Goal: Task Accomplishment & Management: Complete application form

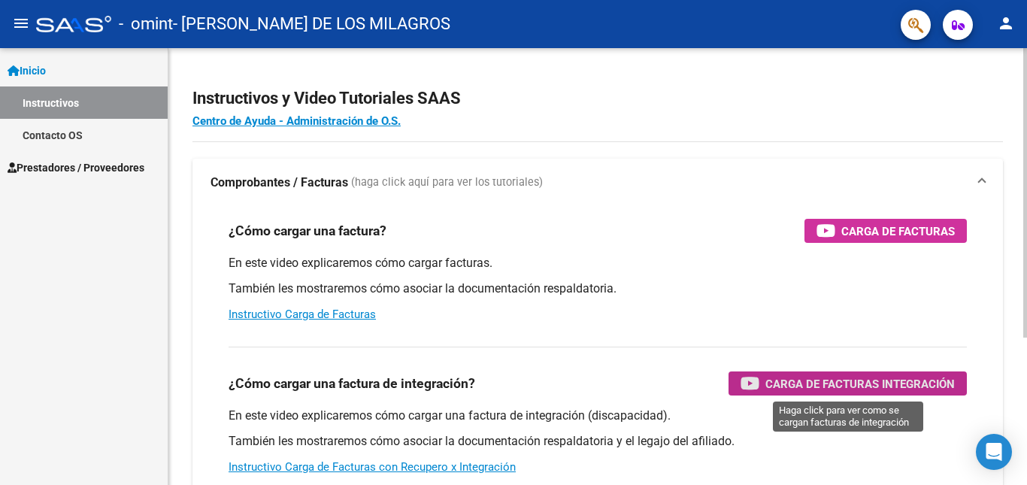
click at [818, 391] on span "Carga de Facturas Integración" at bounding box center [859, 383] width 189 height 19
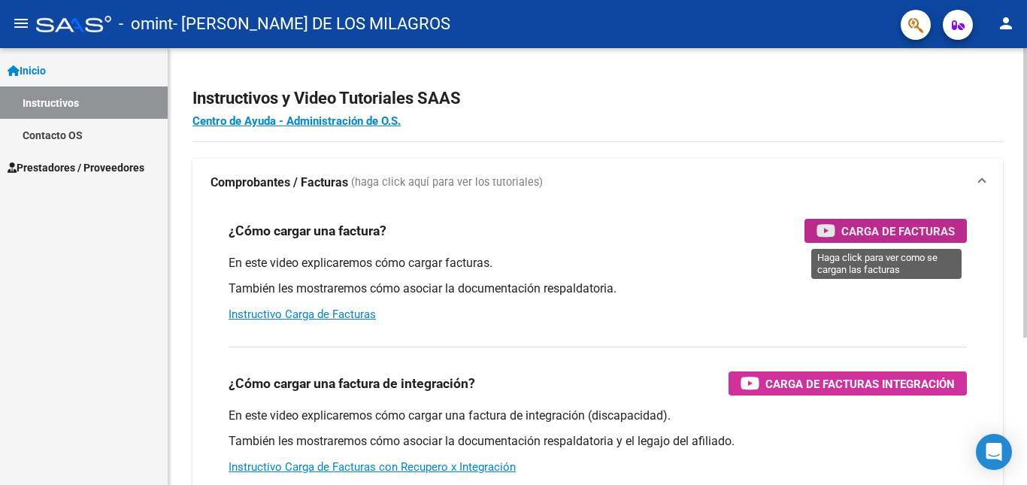
click at [909, 232] on span "Carga de Facturas" at bounding box center [897, 231] width 113 height 19
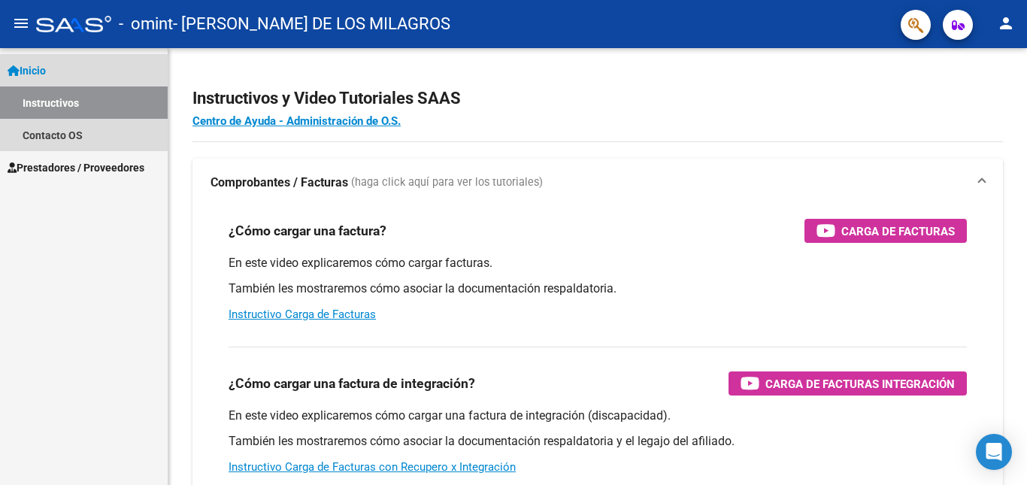
click at [59, 73] on link "Inicio" at bounding box center [84, 70] width 168 height 32
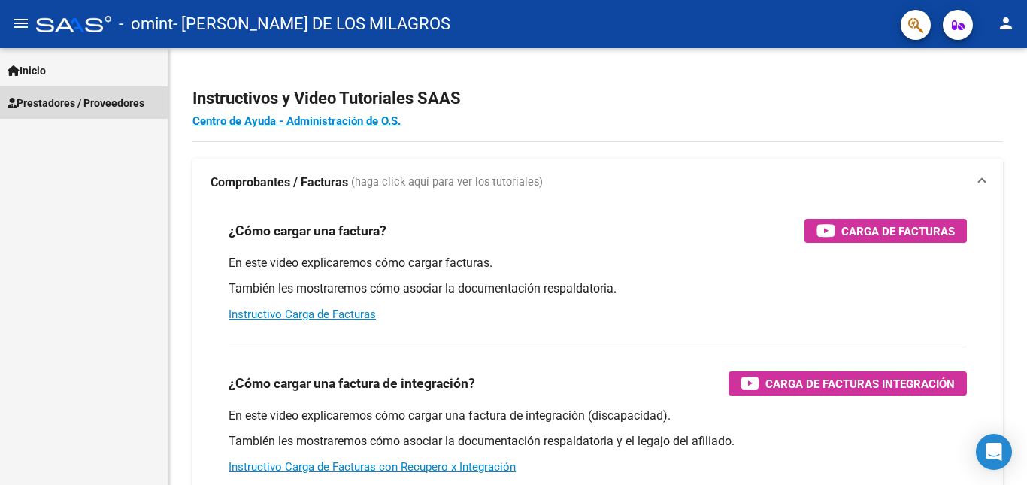
click at [58, 100] on span "Prestadores / Proveedores" at bounding box center [76, 103] width 137 height 17
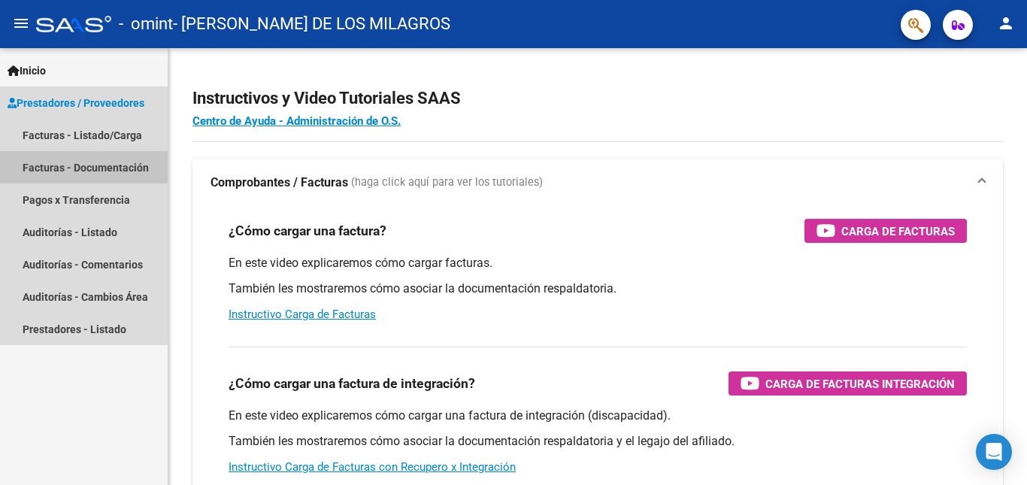
click at [81, 165] on link "Facturas - Documentación" at bounding box center [84, 167] width 168 height 32
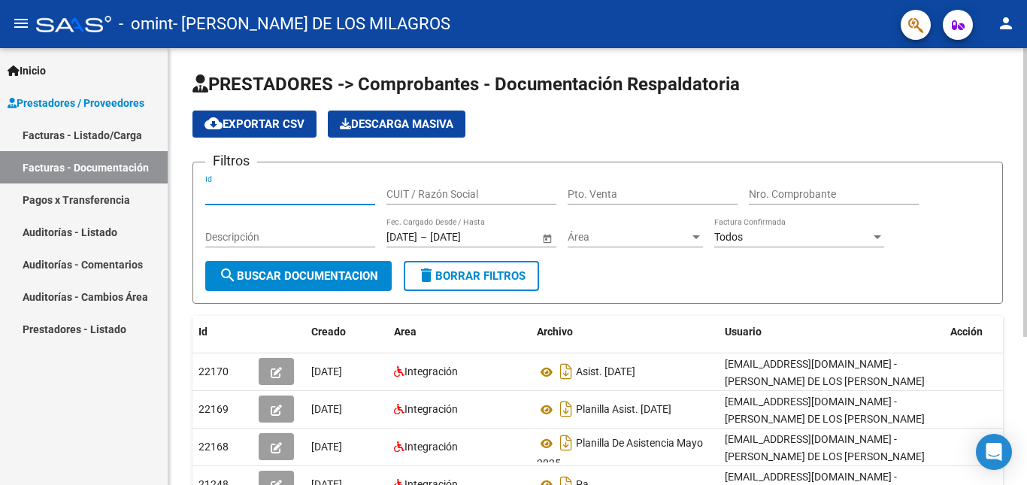
click at [229, 198] on input "Id" at bounding box center [290, 194] width 170 height 13
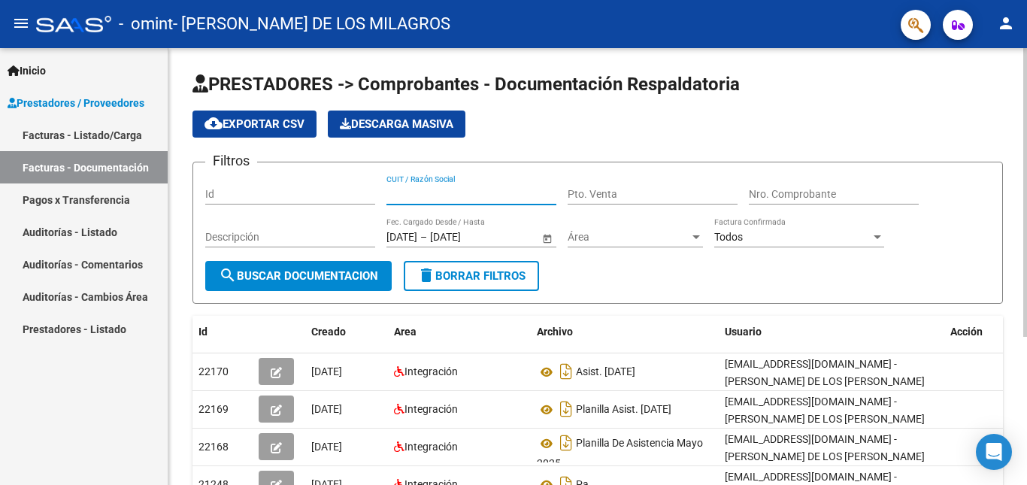
click at [404, 192] on input "CUIT / Razón Social" at bounding box center [471, 194] width 170 height 13
type input "[PERSON_NAME] de los [PERSON_NAME]"
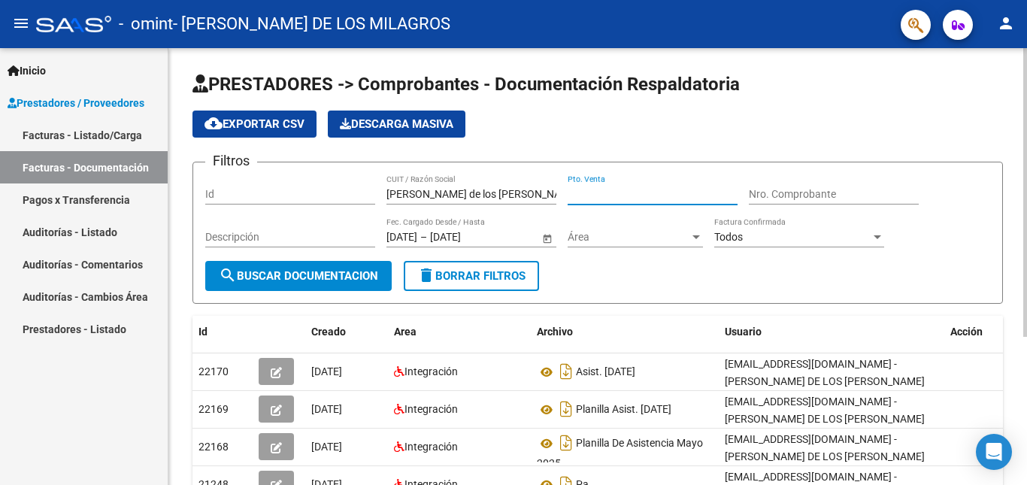
click at [605, 195] on input "Pto. Venta" at bounding box center [652, 194] width 170 height 13
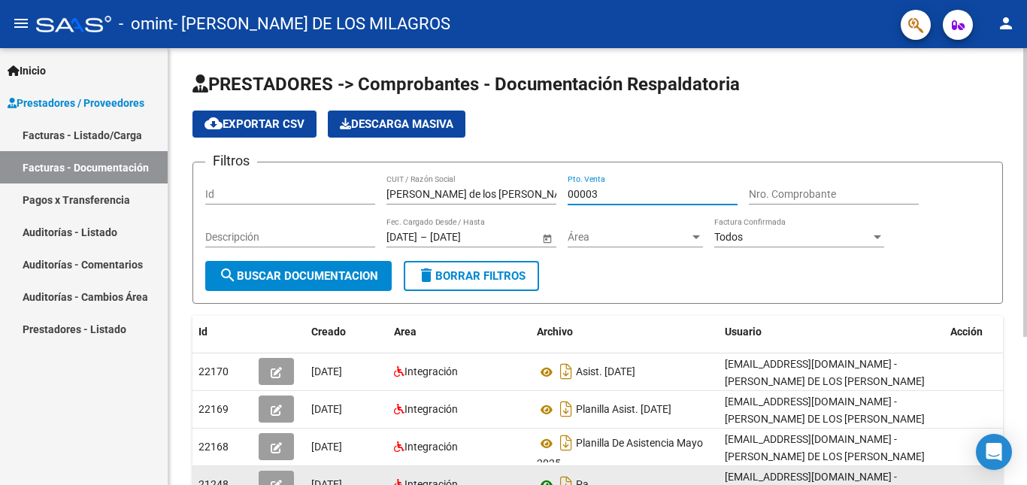
type input "00003"
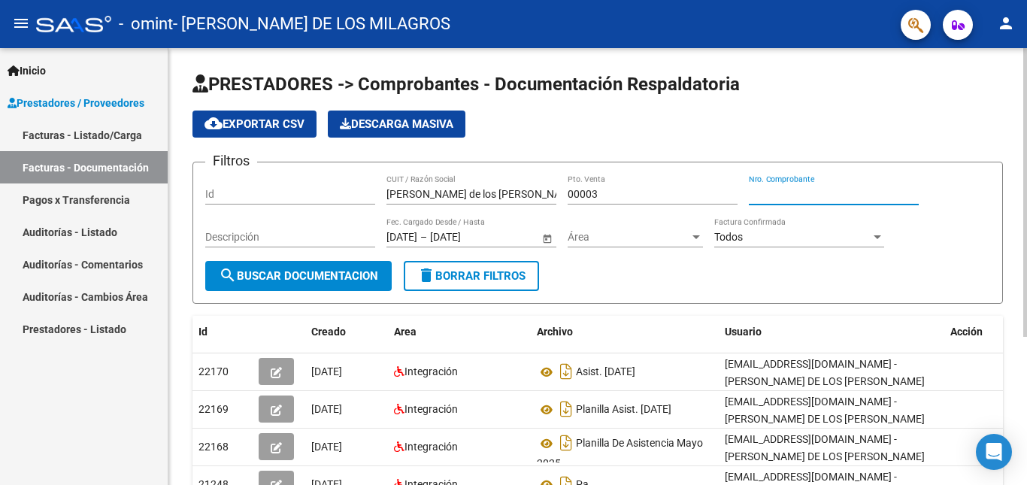
click at [764, 190] on input "Nro. Comprobante" at bounding box center [833, 194] width 170 height 13
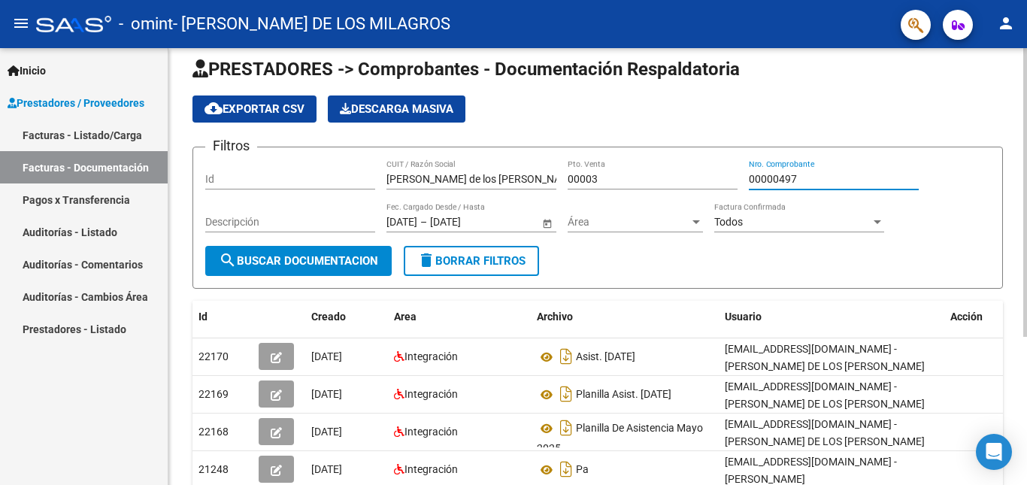
scroll to position [20, 0]
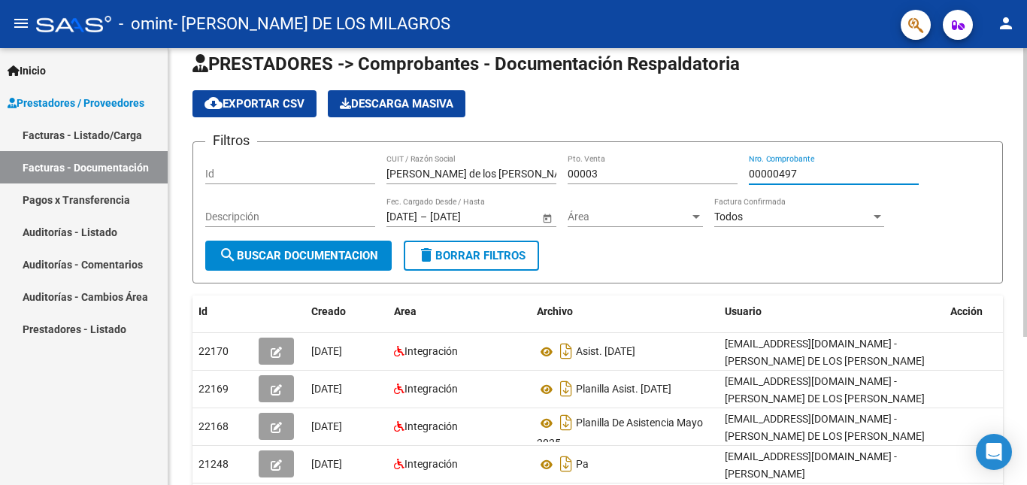
click at [1026, 207] on div at bounding box center [1025, 206] width 4 height 289
type input "00000497"
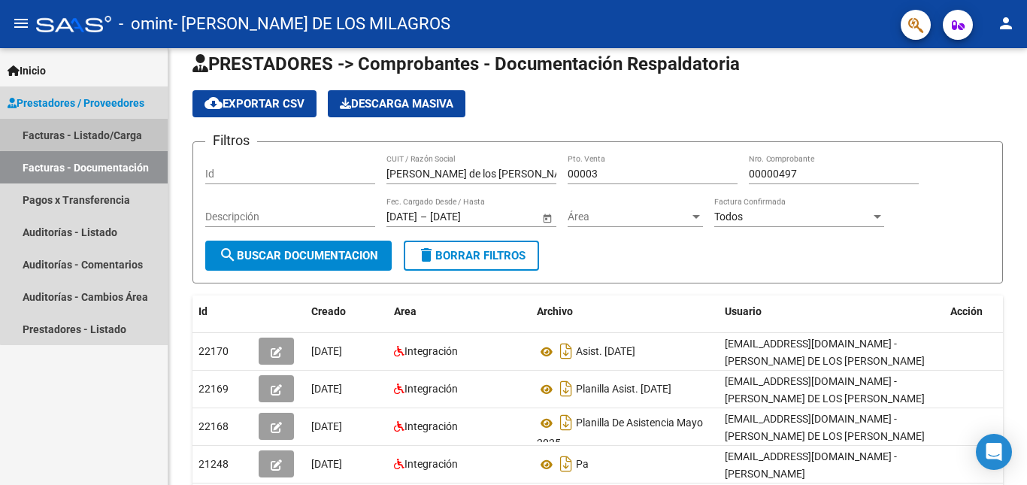
click at [104, 133] on link "Facturas - Listado/Carga" at bounding box center [84, 135] width 168 height 32
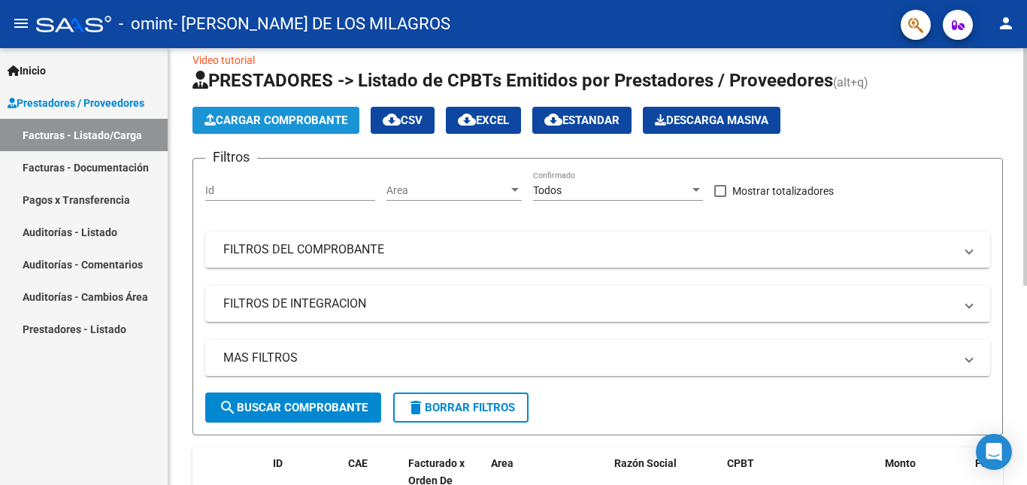
click at [288, 120] on span "Cargar Comprobante" at bounding box center [275, 120] width 143 height 14
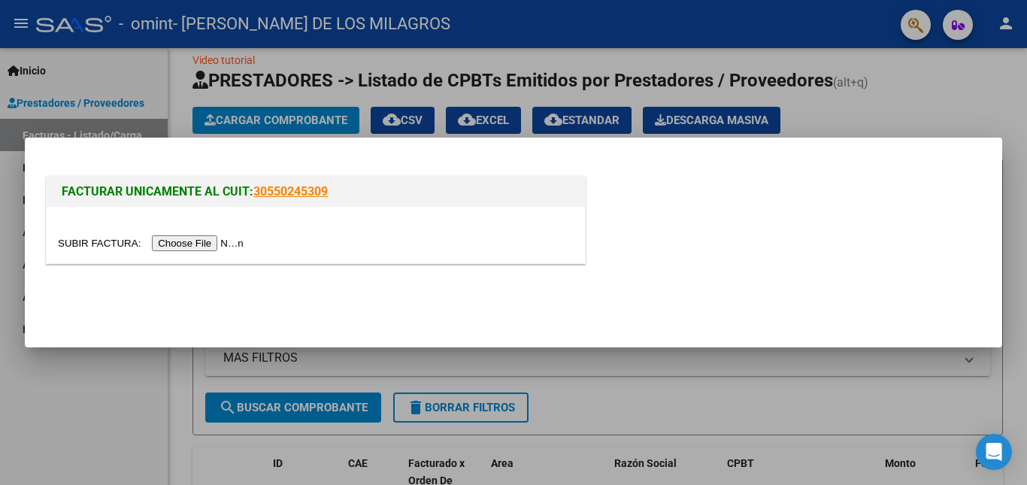
click at [208, 243] on input "file" at bounding box center [153, 243] width 190 height 16
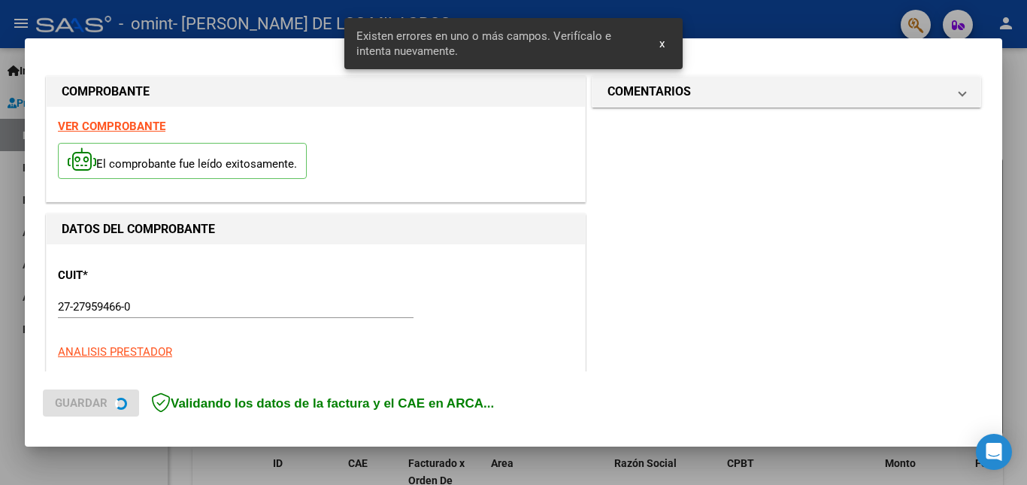
scroll to position [366, 0]
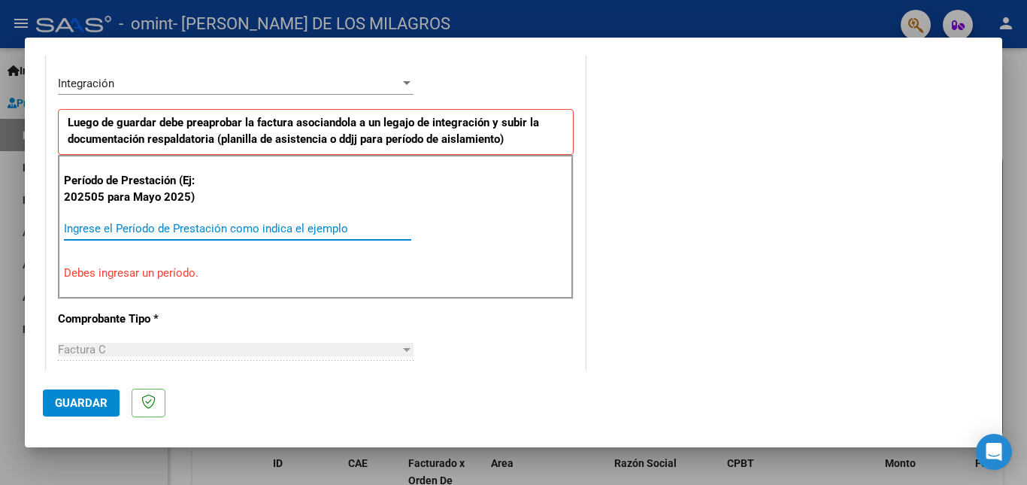
click at [183, 229] on input "Ingrese el Período de Prestación como indica el ejemplo" at bounding box center [237, 229] width 347 height 14
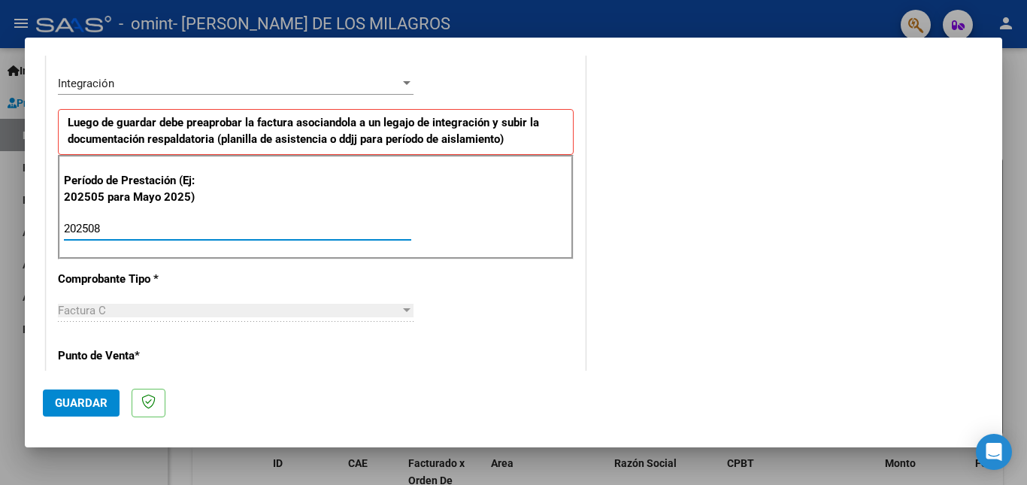
type input "202508"
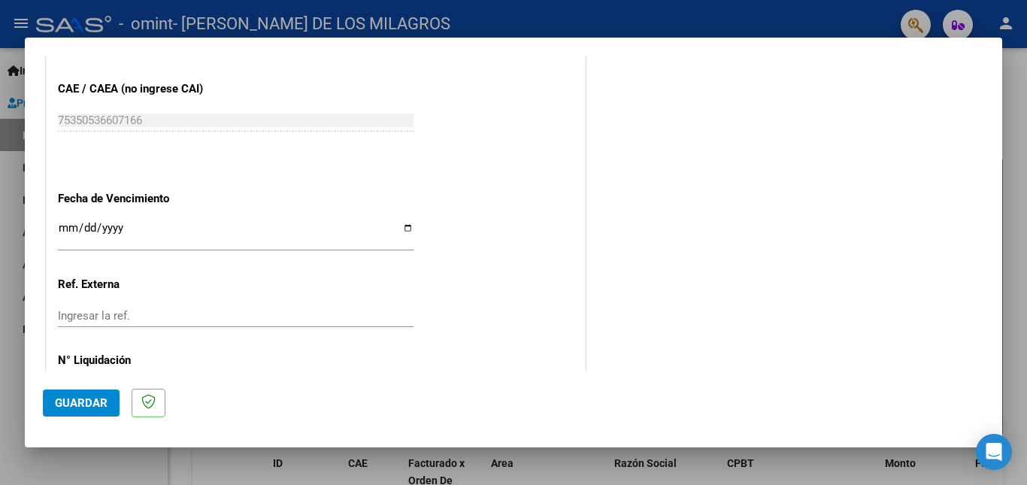
scroll to position [949, 0]
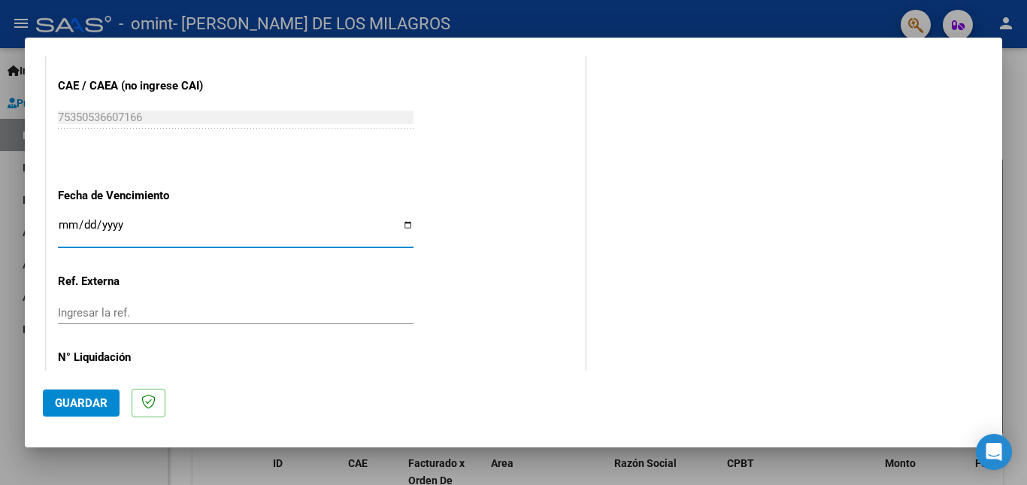
click at [75, 219] on input "Ingresar la fecha" at bounding box center [235, 231] width 355 height 24
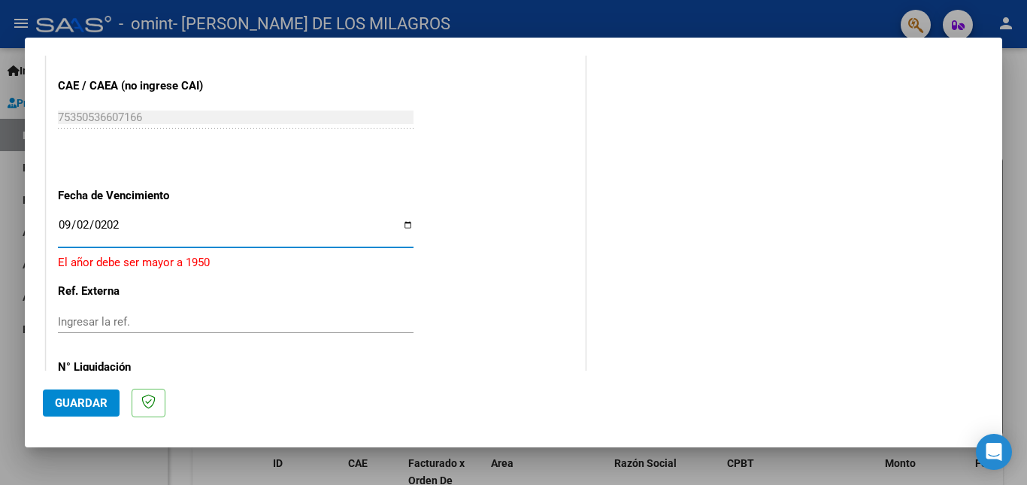
type input "[DATE]"
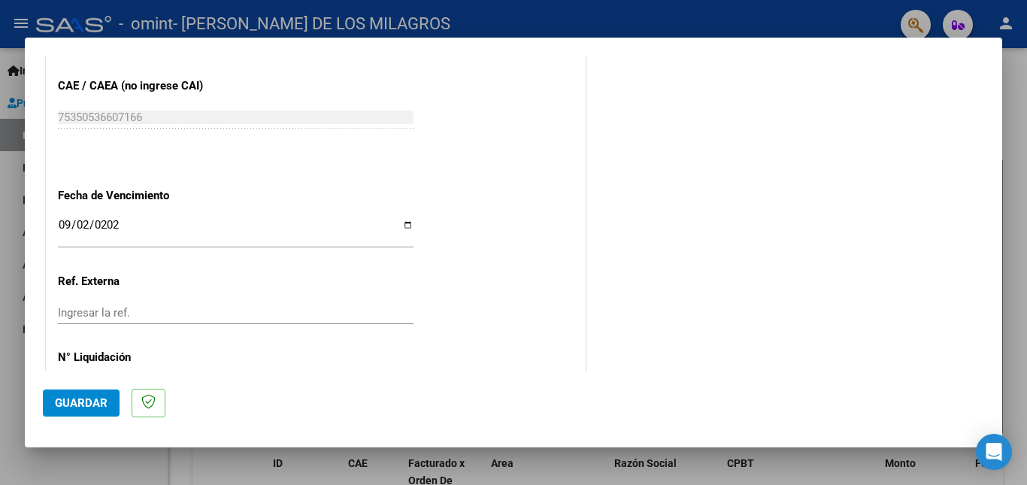
scroll to position [1008, 0]
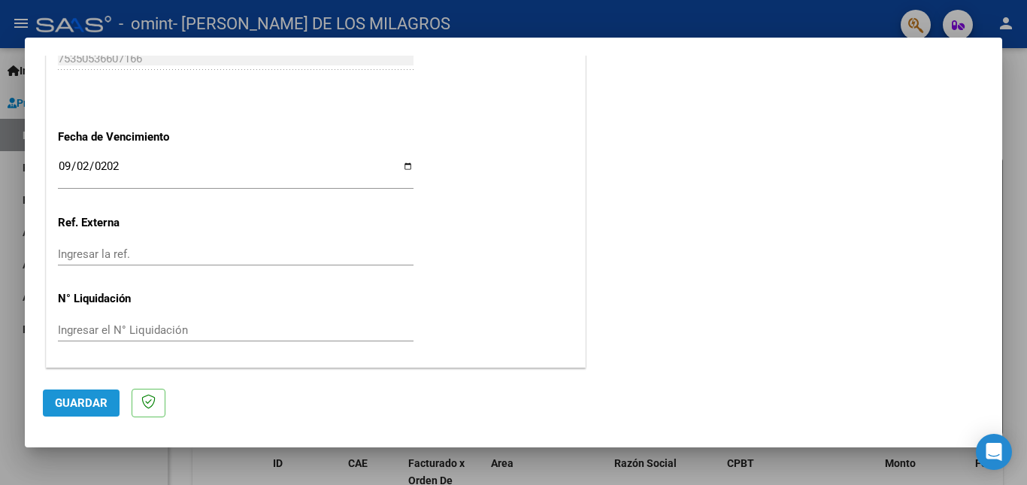
click at [83, 407] on span "Guardar" at bounding box center [81, 403] width 53 height 14
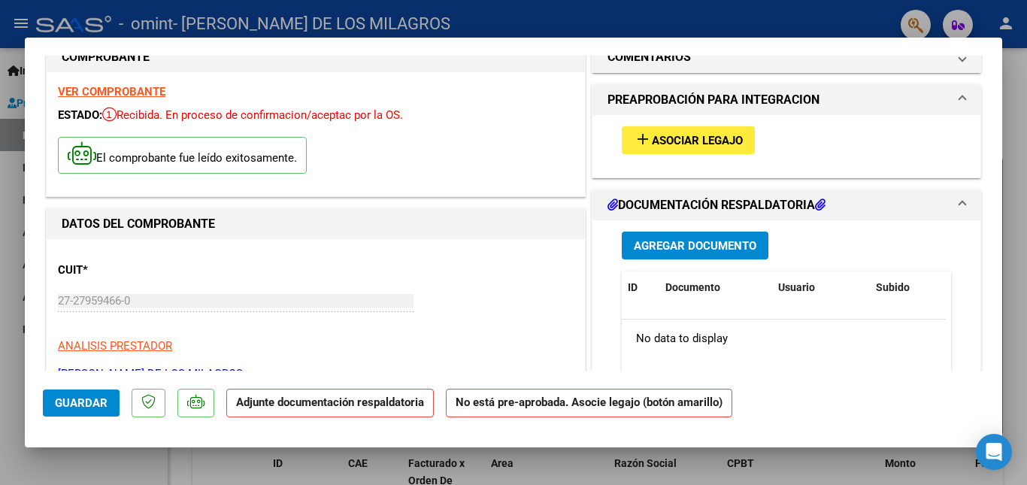
scroll to position [0, 0]
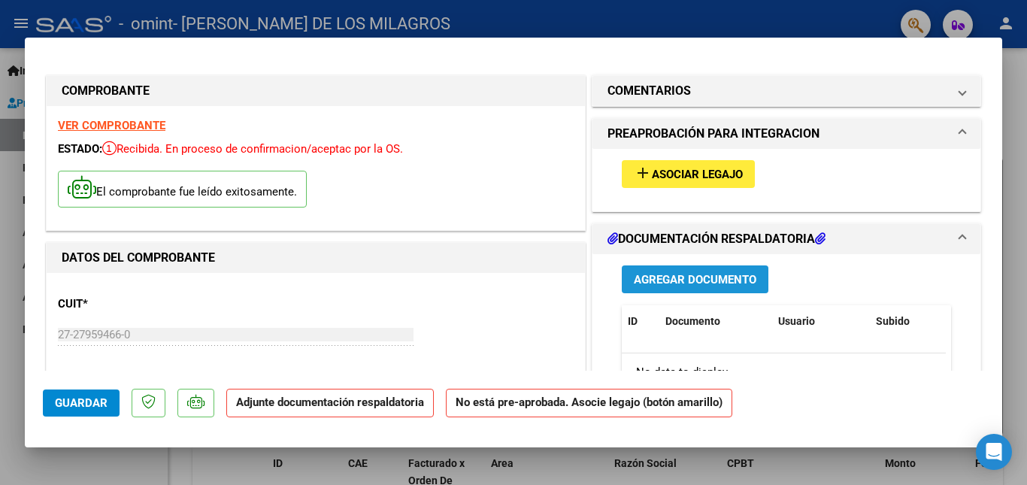
click at [711, 282] on span "Agregar Documento" at bounding box center [695, 280] width 122 height 14
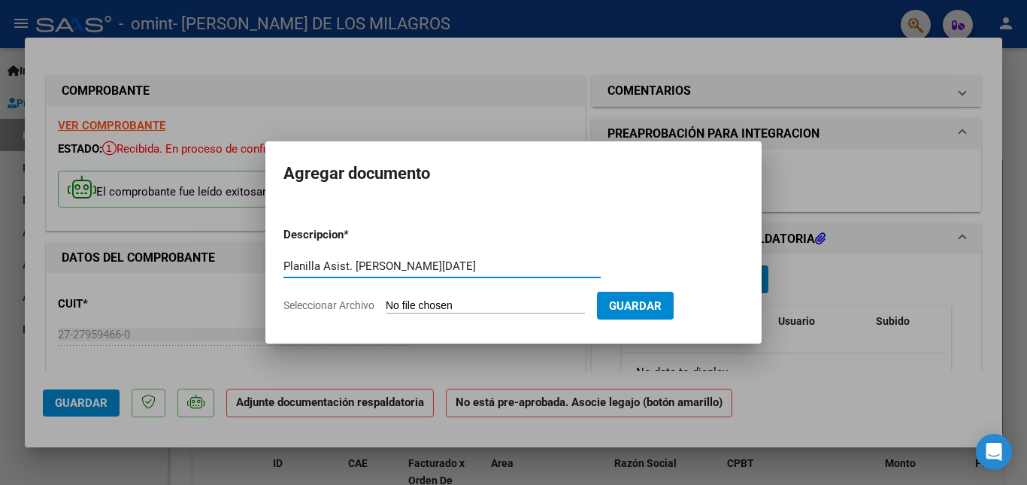
type input "Planilla Asist. [PERSON_NAME][DATE]"
click at [534, 300] on input "Seleccionar Archivo" at bounding box center [485, 306] width 199 height 14
type input "C:\fakepath\Asist. [PERSON_NAME][DATE].pdf"
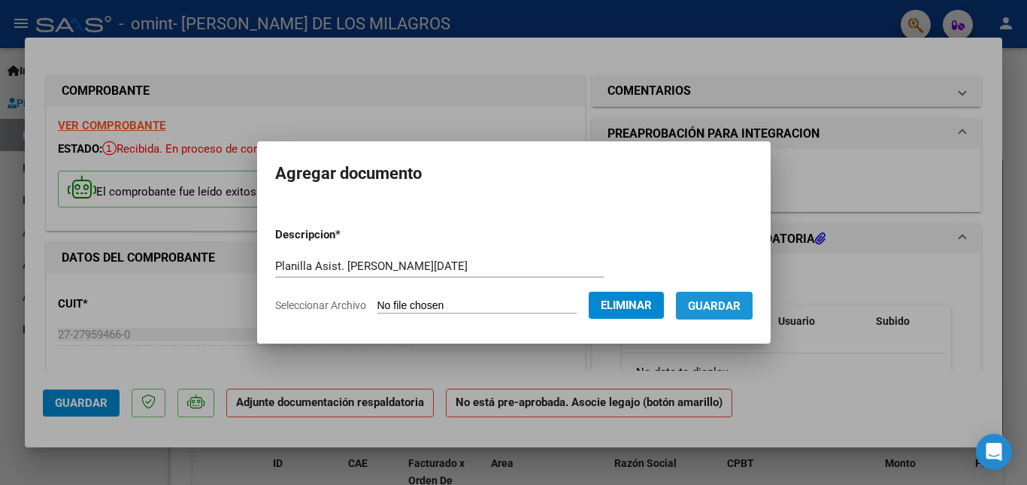
click at [736, 314] on button "Guardar" at bounding box center [714, 306] width 77 height 28
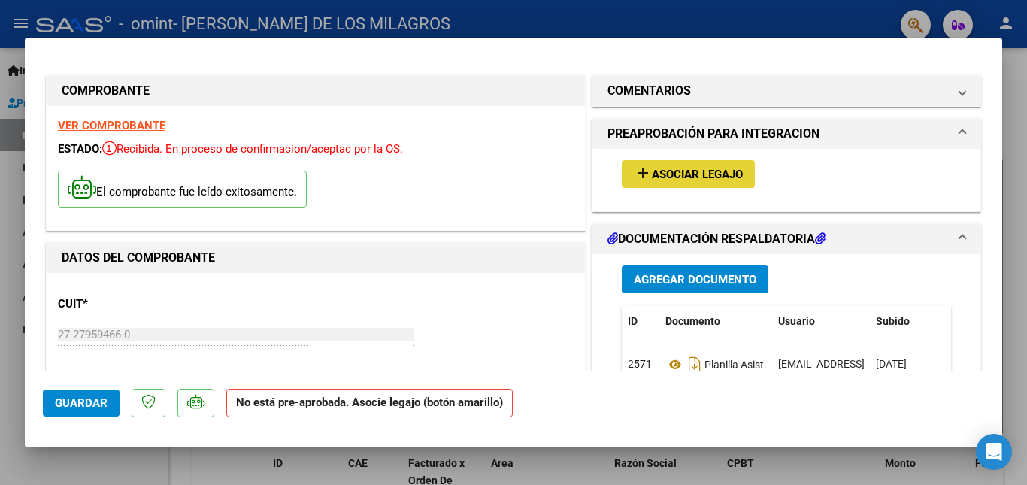
click at [656, 173] on span "Asociar Legajo" at bounding box center [697, 175] width 91 height 14
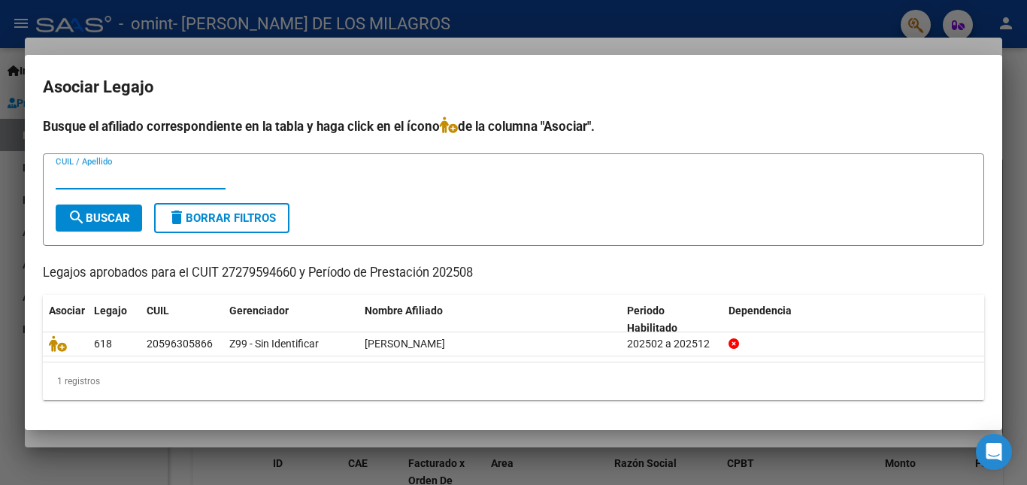
click at [127, 173] on input "CUIL / Apellido" at bounding box center [141, 178] width 170 height 14
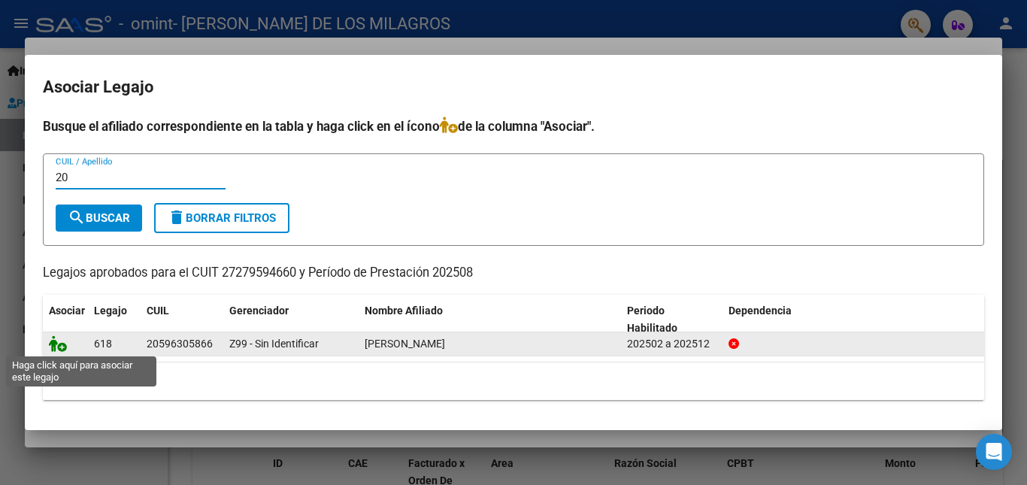
type input "20"
click at [56, 347] on icon at bounding box center [58, 343] width 18 height 17
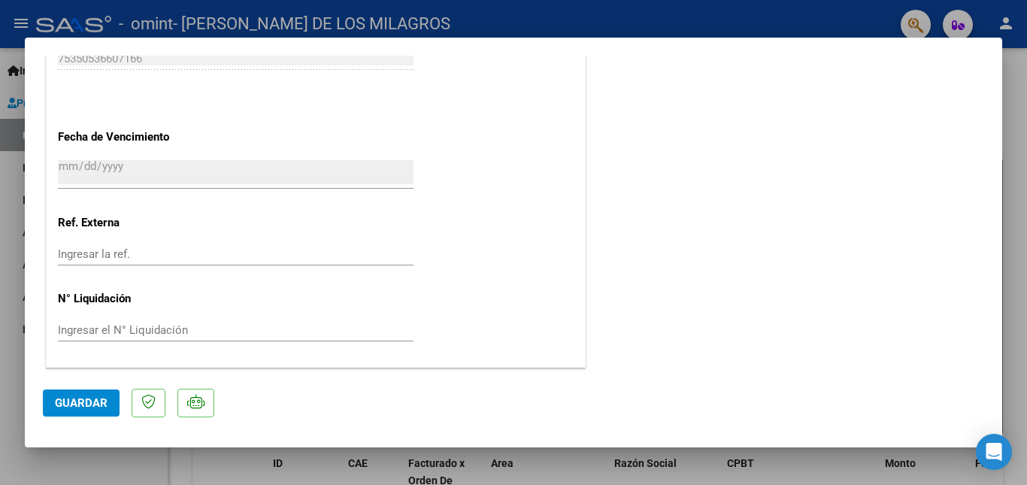
scroll to position [967, 0]
